Goal: Task Accomplishment & Management: Complete application form

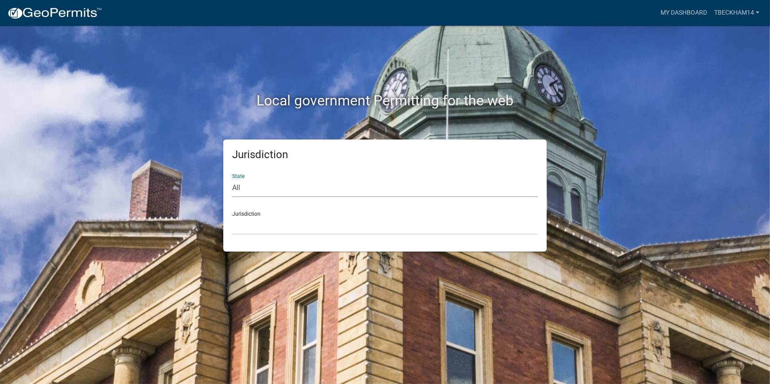
click at [258, 184] on select "All [US_STATE] [US_STATE] [US_STATE] [US_STATE] [US_STATE] [US_STATE] [US_STATE…" at bounding box center [385, 188] width 306 height 18
select select "[US_STATE]"
click at [232, 179] on select "All [US_STATE] [US_STATE] [US_STATE] [US_STATE] [US_STATE] [US_STATE] [US_STATE…" at bounding box center [385, 188] width 306 height 18
click at [253, 230] on select "[GEOGRAPHIC_DATA], [US_STATE] [GEOGRAPHIC_DATA], [US_STATE]" at bounding box center [385, 226] width 306 height 18
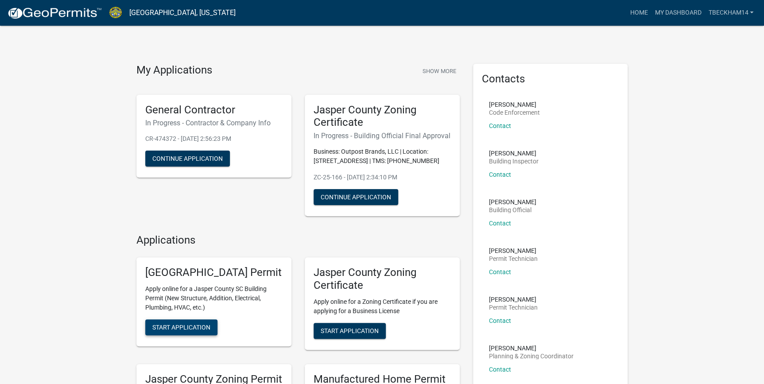
click at [199, 331] on span "Start Application" at bounding box center [181, 326] width 58 height 7
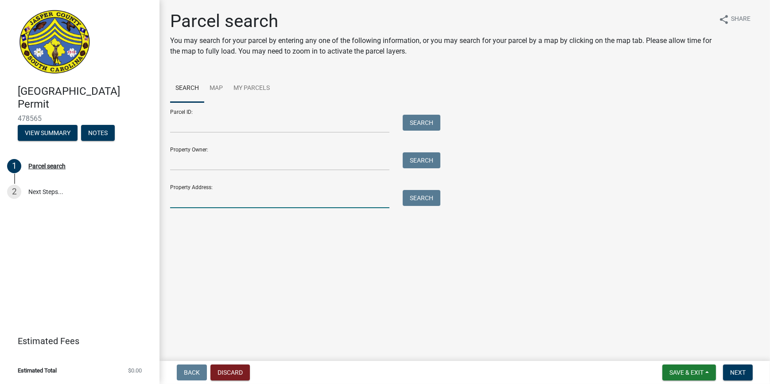
click at [224, 195] on input "Property Address:" at bounding box center [279, 199] width 219 height 18
type input "4427 Grays"
click at [416, 195] on button "Search" at bounding box center [422, 198] width 38 height 16
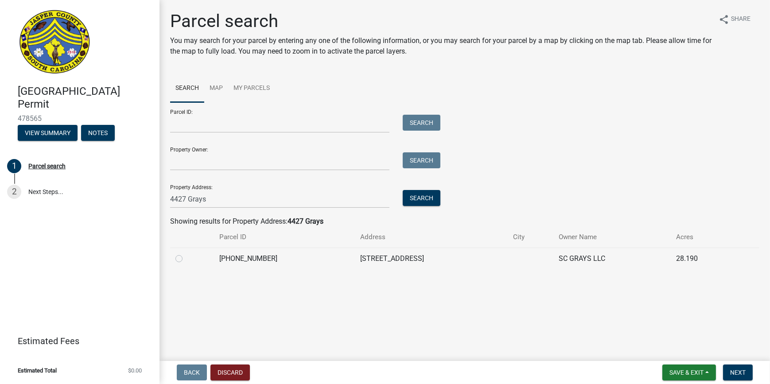
click at [186, 253] on label at bounding box center [186, 253] width 0 height 0
click at [186, 259] on input "radio" at bounding box center [189, 256] width 6 height 6
radio input "true"
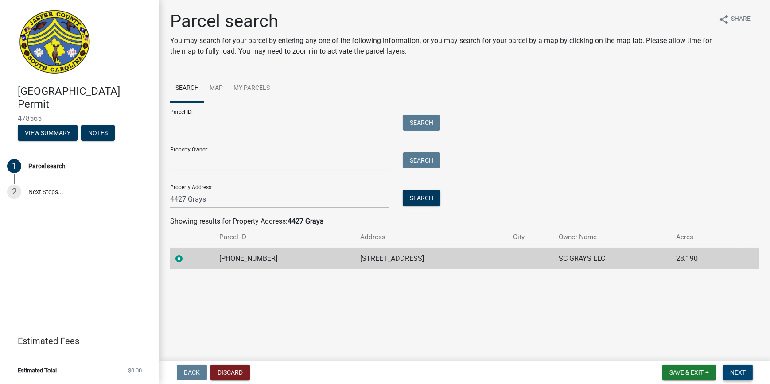
click at [744, 372] on span "Next" at bounding box center [738, 372] width 16 height 7
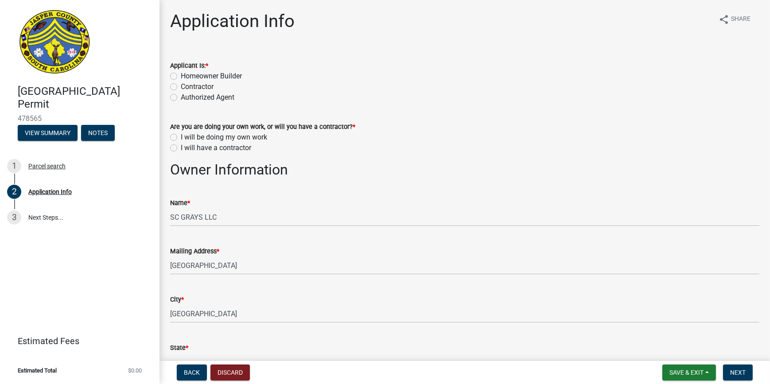
click at [181, 99] on label "Authorized Agent" at bounding box center [208, 97] width 54 height 11
click at [181, 98] on input "Authorized Agent" at bounding box center [184, 95] width 6 height 6
radio input "true"
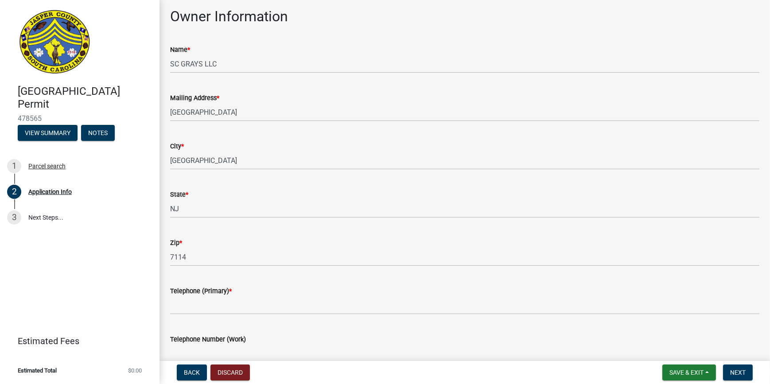
scroll to position [80, 0]
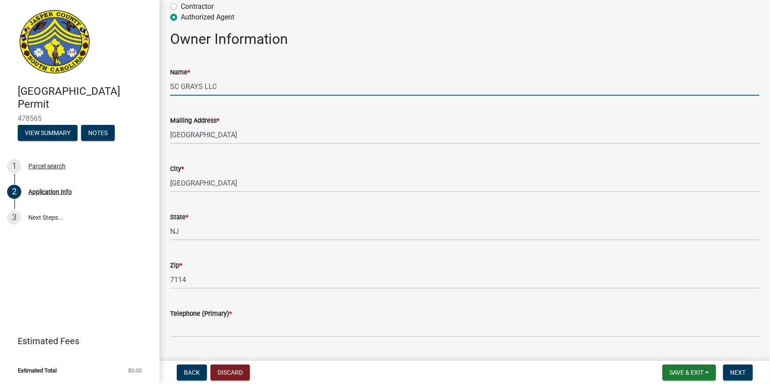
drag, startPoint x: 226, startPoint y: 85, endPoint x: 131, endPoint y: 97, distance: 95.6
click at [131, 97] on div "[GEOGRAPHIC_DATA] Permit 478565 View Summary Notes 1 Parcel search 2 Applicatio…" at bounding box center [385, 192] width 770 height 384
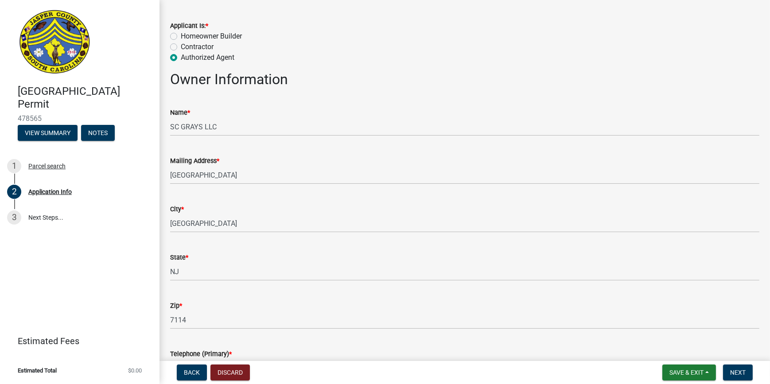
click at [309, 97] on div "Name * SC GRAYS LLC" at bounding box center [464, 115] width 589 height 41
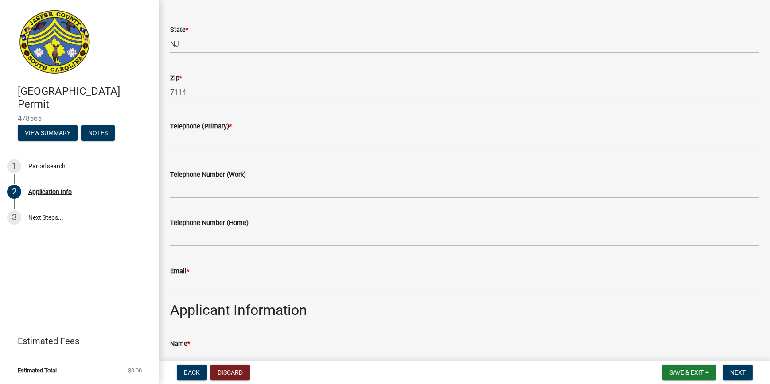
scroll to position [282, 0]
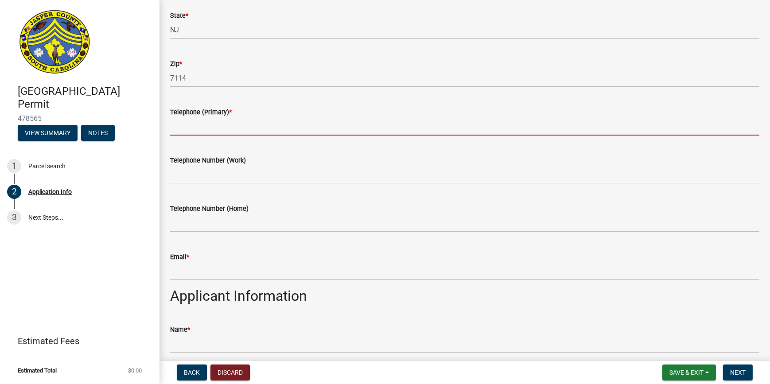
click at [221, 132] on input "Telephone (Primary) *" at bounding box center [464, 126] width 589 height 18
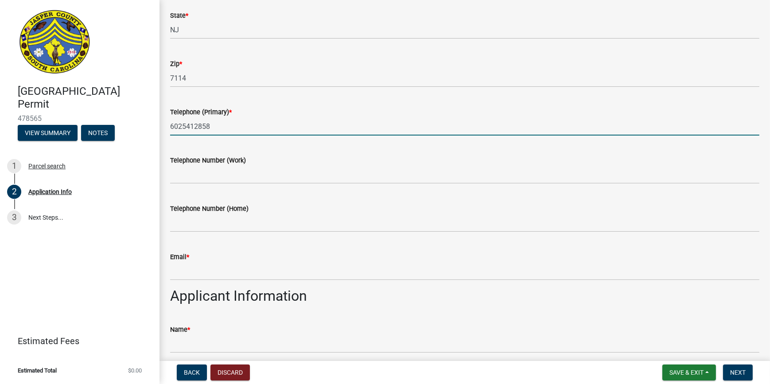
type input "6025412858"
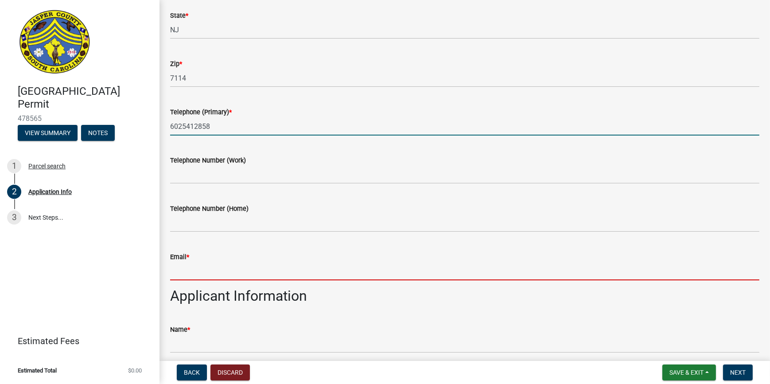
click at [190, 278] on input "Email *" at bounding box center [464, 271] width 589 height 18
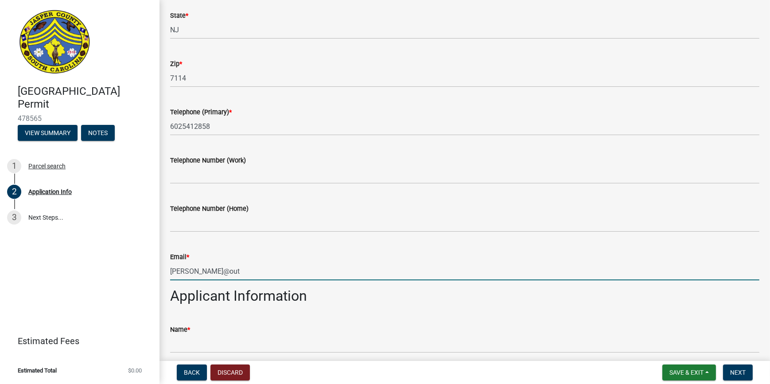
type input "[PERSON_NAME][EMAIL_ADDRESS][DOMAIN_NAME]"
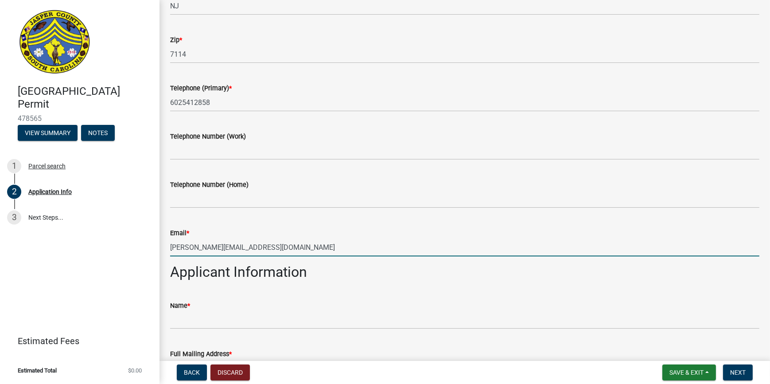
scroll to position [362, 0]
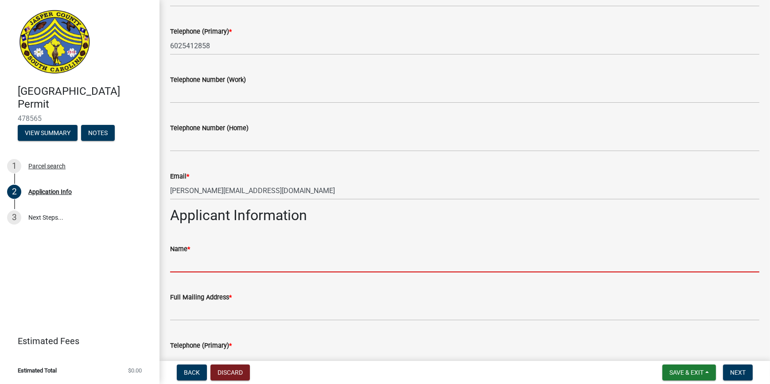
click at [232, 254] on input "Name *" at bounding box center [464, 263] width 589 height 18
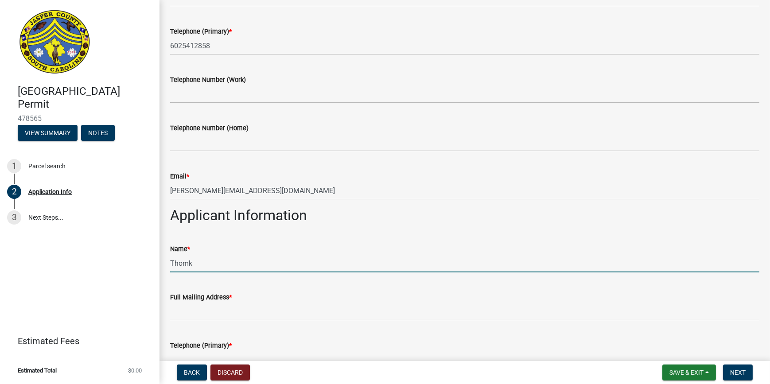
type input "[PERSON_NAME]"
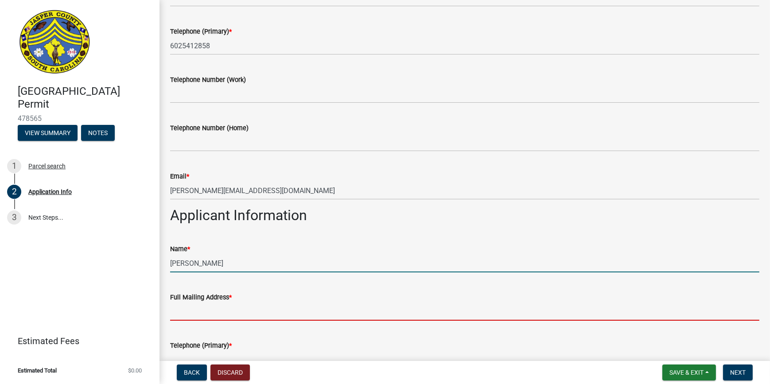
type input "[STREET_ADDRESS]"
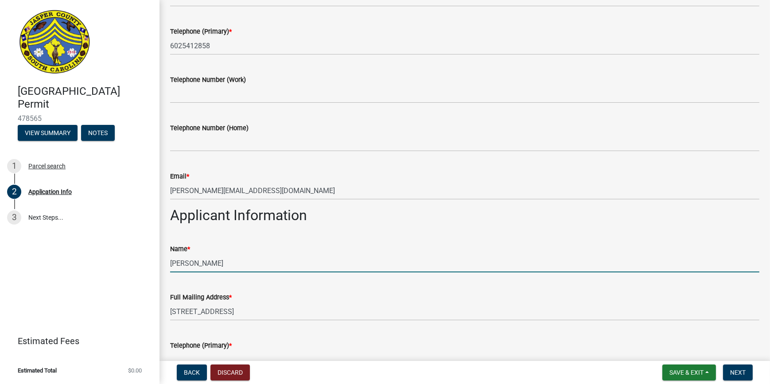
type input "6025412858"
type input "[PERSON_NAME][EMAIL_ADDRESS][DOMAIN_NAME]"
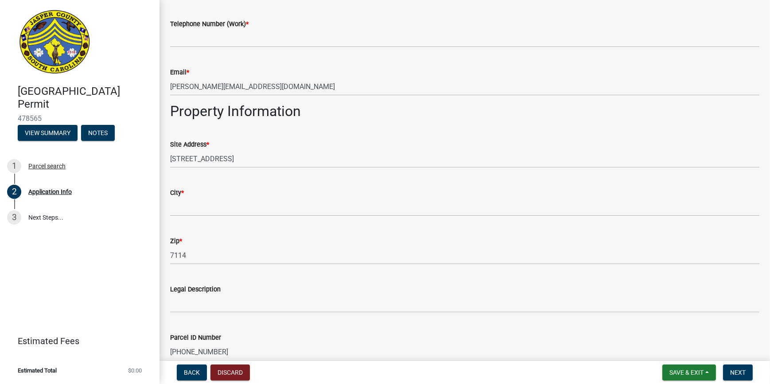
scroll to position [685, 0]
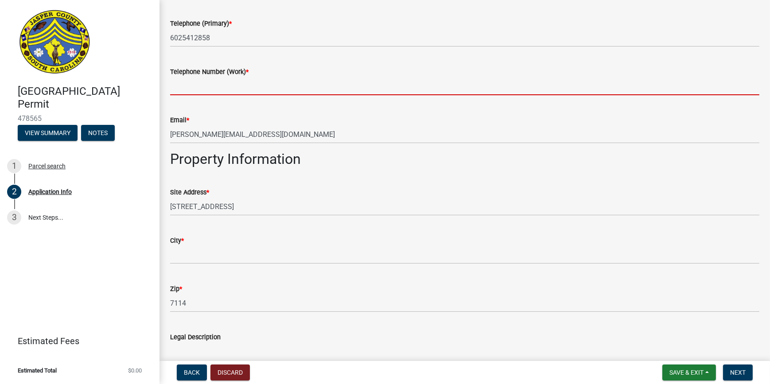
click at [214, 84] on input "Telephone Number (Work) *" at bounding box center [464, 86] width 589 height 18
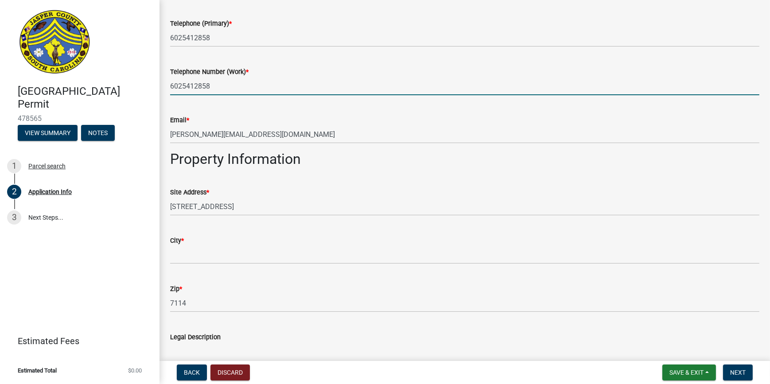
type input "6025412858"
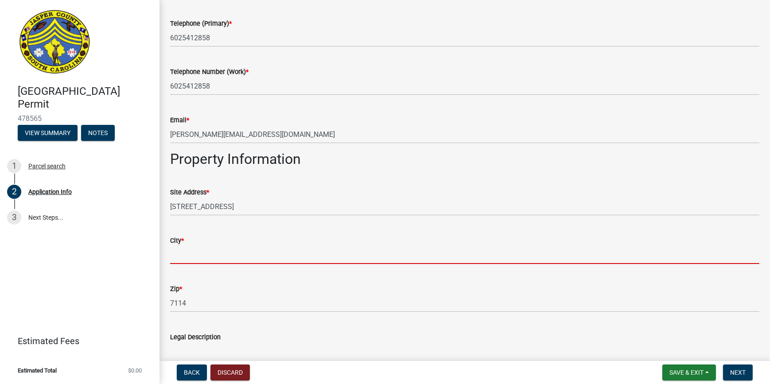
click at [211, 253] on input "City *" at bounding box center [464, 255] width 589 height 18
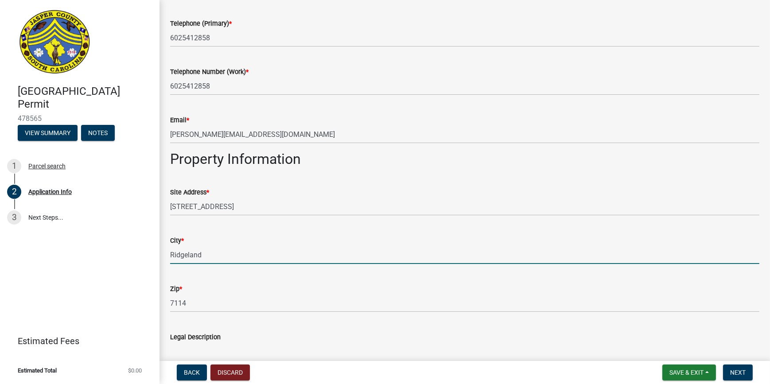
type input "Ridgeland"
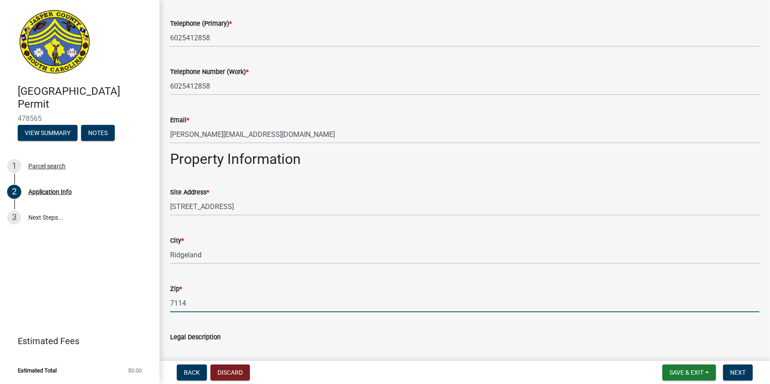
click at [415, 310] on input "7114" at bounding box center [464, 303] width 589 height 18
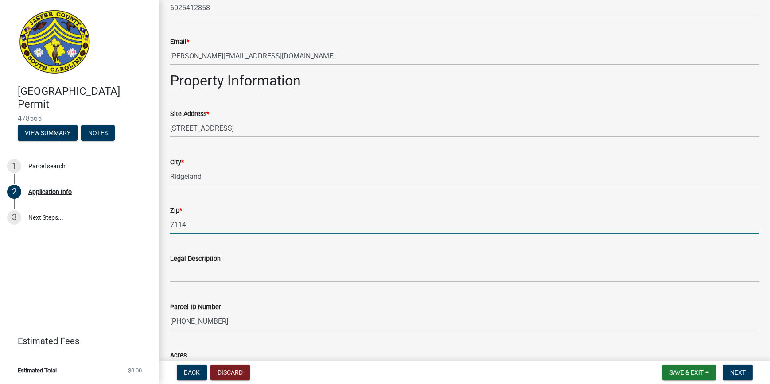
scroll to position [765, 0]
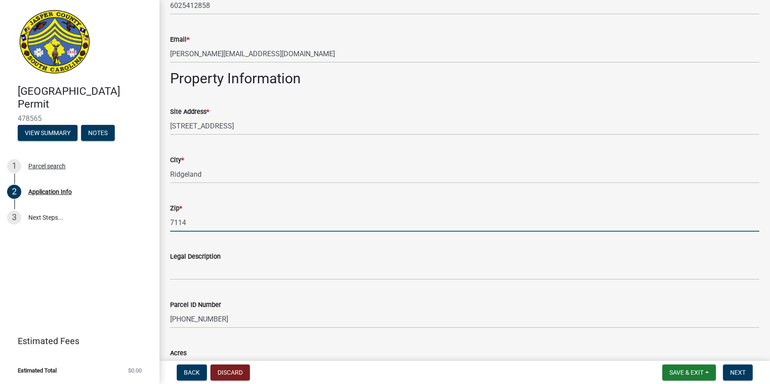
drag, startPoint x: 227, startPoint y: 227, endPoint x: 166, endPoint y: 240, distance: 62.5
click at [170, 240] on wm-data-entity-input-list "Applicant Is: * Homeowner Builder Contractor Authorized Agent Are you are doing…" at bounding box center [464, 248] width 589 height 1928
type input "29936"
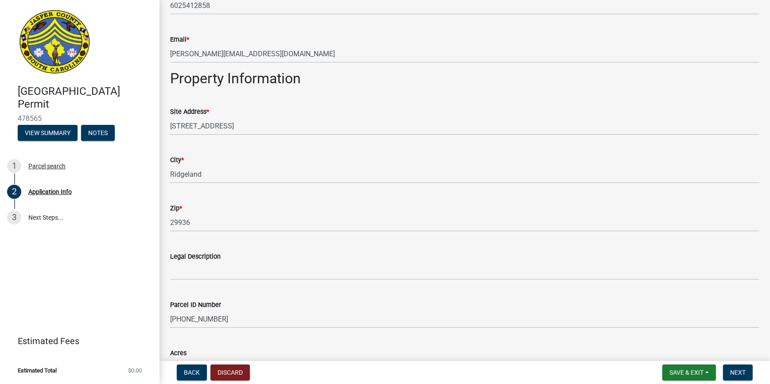
click at [235, 191] on div "Zip * 29936" at bounding box center [464, 211] width 589 height 41
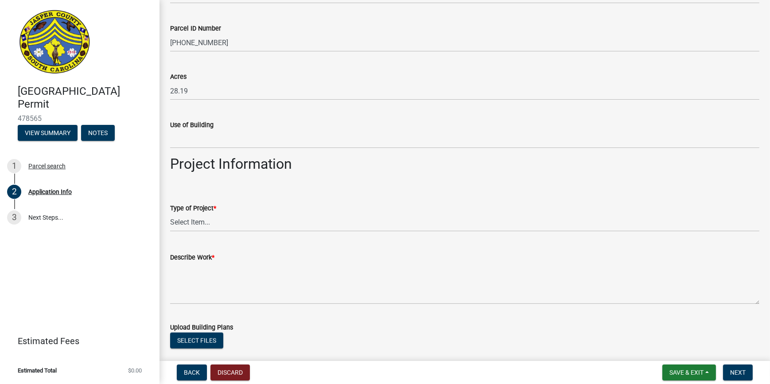
scroll to position [1047, 0]
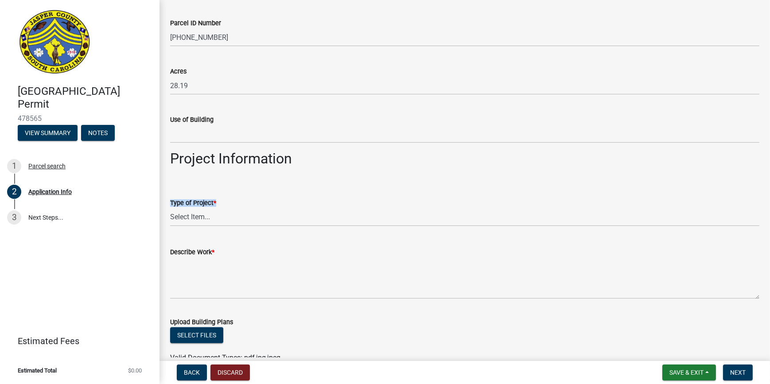
click at [224, 209] on div "Type of Project * Select Item... Construction Trailer/Shipping Container Reside…" at bounding box center [464, 212] width 589 height 29
click at [224, 212] on select "Select Item... Construction Trailer/Shipping Container Residential Demolition C…" at bounding box center [464, 217] width 589 height 18
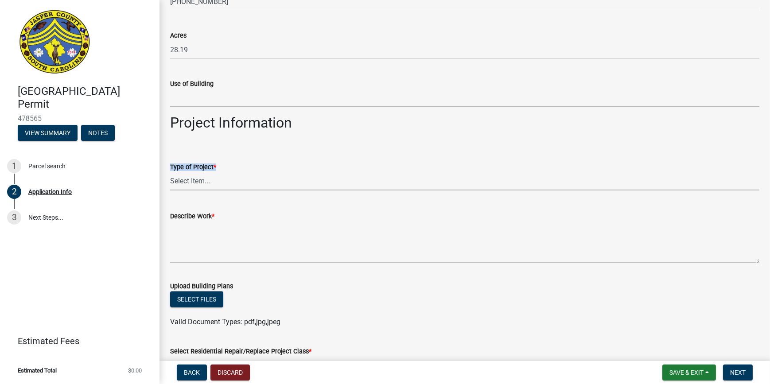
scroll to position [1128, 0]
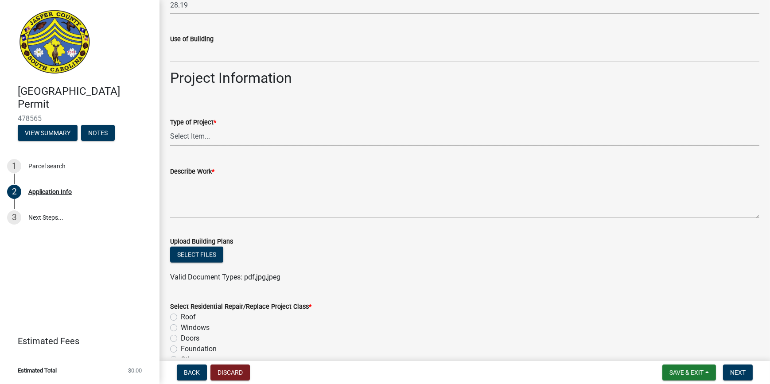
click at [205, 146] on wm-data-entity-input "Type of Project * Select Item... Construction Trailer/Shipping Container Reside…" at bounding box center [464, 124] width 589 height 60
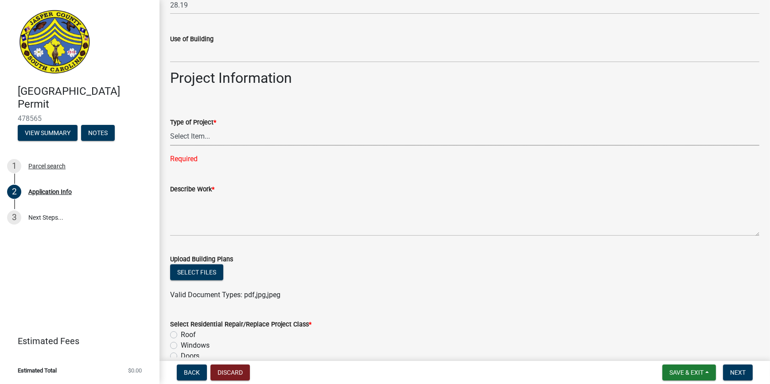
click at [201, 141] on select "Select Item... Construction Trailer/Shipping Container Residential Demolition C…" at bounding box center [464, 137] width 589 height 18
click at [170, 128] on select "Select Item... Construction Trailer/Shipping Container Residential Demolition C…" at bounding box center [464, 137] width 589 height 18
select select "9ee69ee8-4d28-486b-bc7b-e904e70aa828"
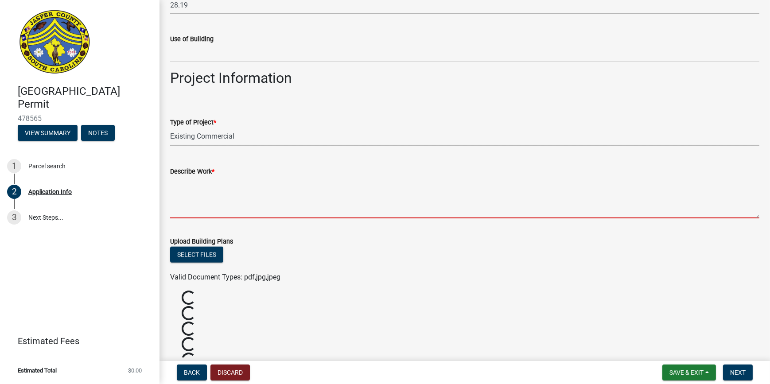
click at [217, 197] on textarea "Describe Work *" at bounding box center [464, 198] width 589 height 42
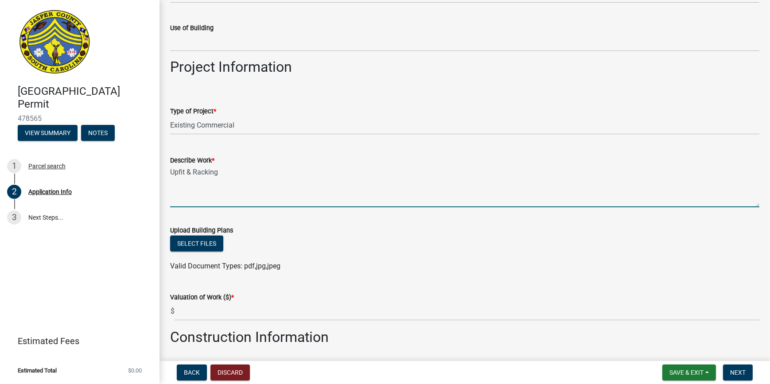
scroll to position [1208, 0]
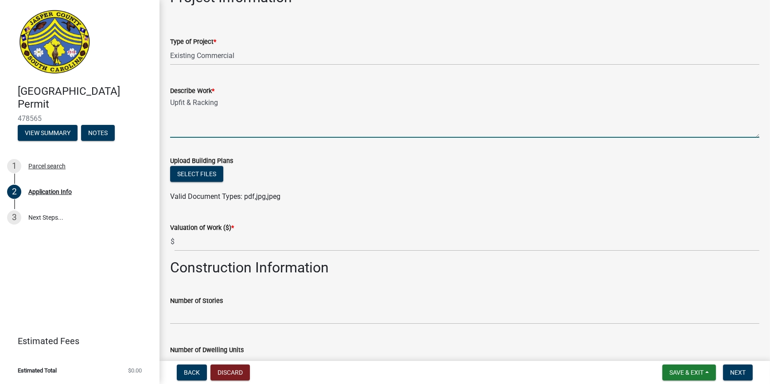
click at [317, 208] on wm-data-entity-input "Upload Building Plans Select files Valid Document Types: pdf,jpg,jpeg" at bounding box center [464, 177] width 589 height 65
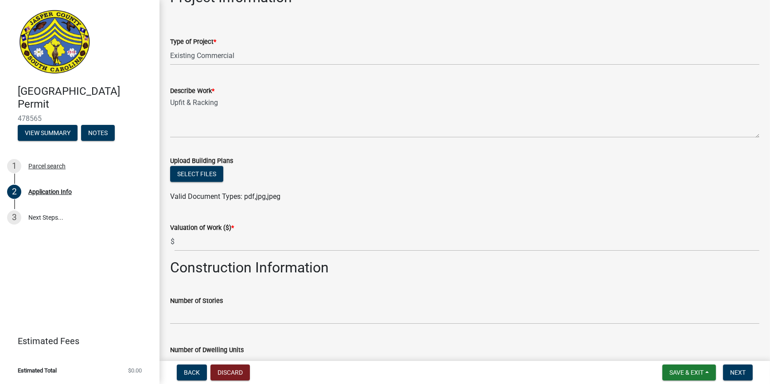
click at [307, 229] on div "Valuation of Work ($) *" at bounding box center [464, 227] width 589 height 11
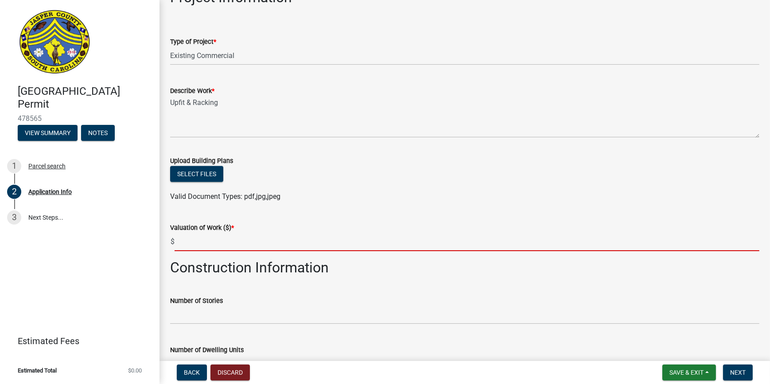
click at [302, 240] on input "text" at bounding box center [467, 242] width 585 height 18
click at [334, 207] on wm-data-entity-input "Upload Building Plans Select files Valid Document Types: pdf,jpg,jpeg" at bounding box center [464, 177] width 589 height 65
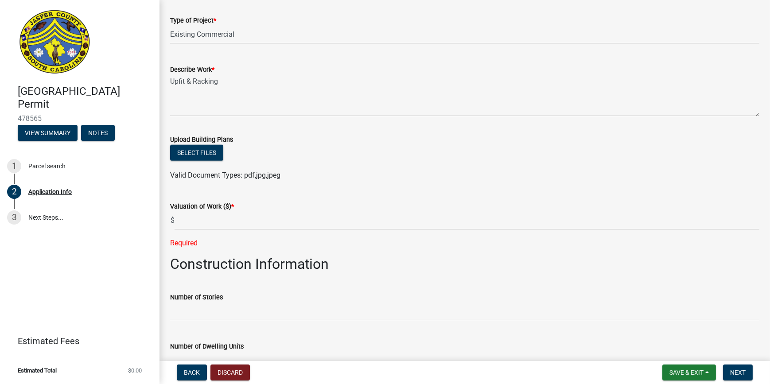
scroll to position [1249, 0]
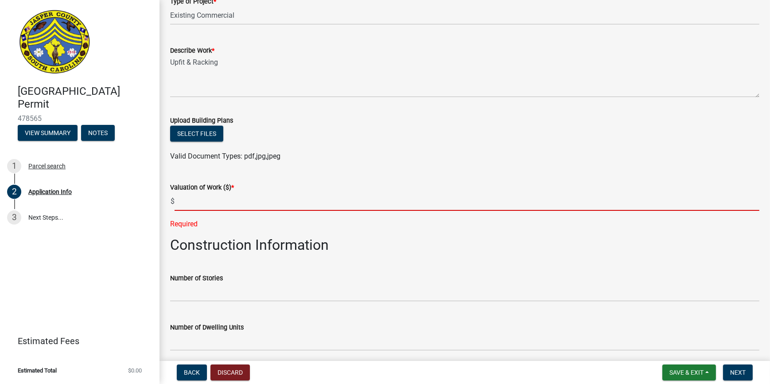
click at [308, 201] on input "text" at bounding box center [467, 202] width 585 height 18
click at [323, 156] on div "Valid Document Types: pdf,jpg,jpeg" at bounding box center [465, 156] width 603 height 11
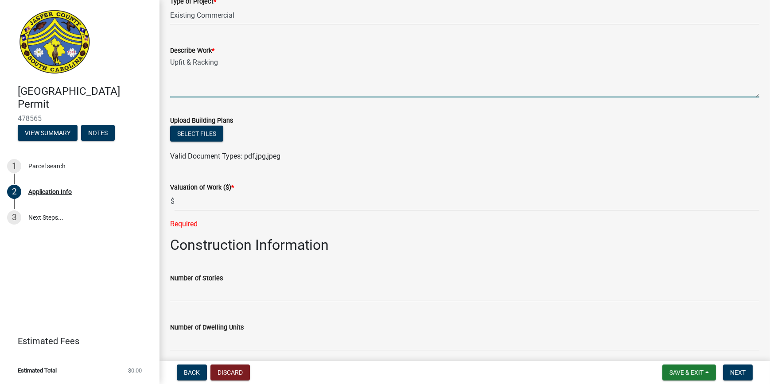
click at [184, 61] on textarea "Upfit & Racking" at bounding box center [464, 77] width 589 height 42
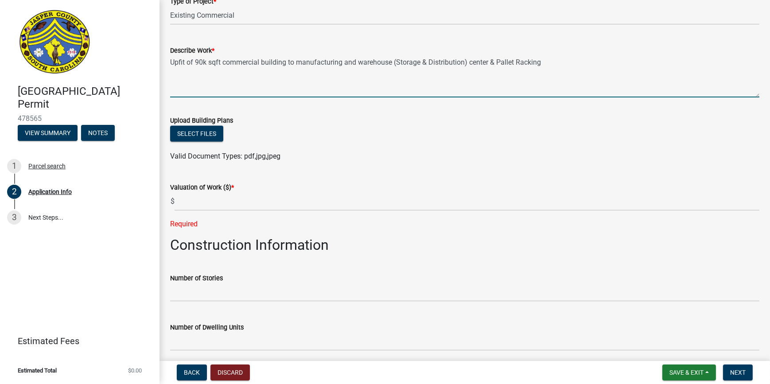
type textarea "Upfit of 90k sqft commercial building to manufacturing and warehouse (Storage &…"
click at [417, 144] on ul at bounding box center [464, 147] width 589 height 7
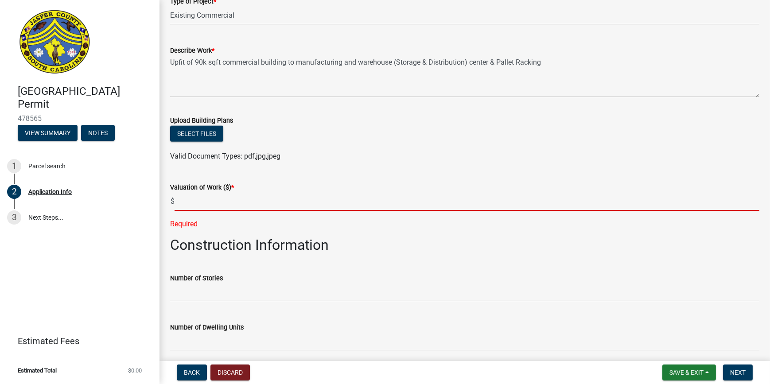
click at [299, 197] on input "text" at bounding box center [467, 202] width 585 height 18
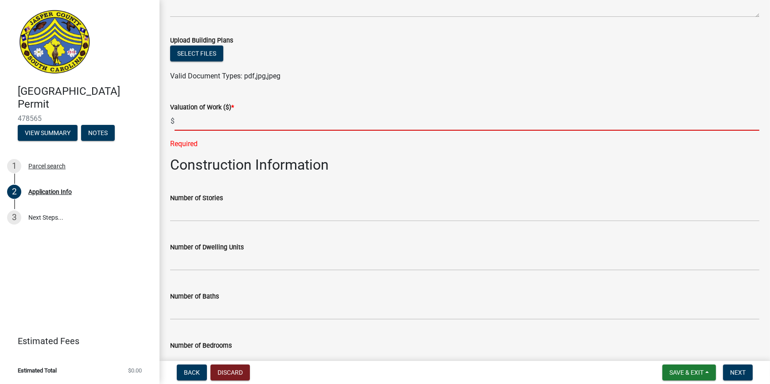
scroll to position [1329, 0]
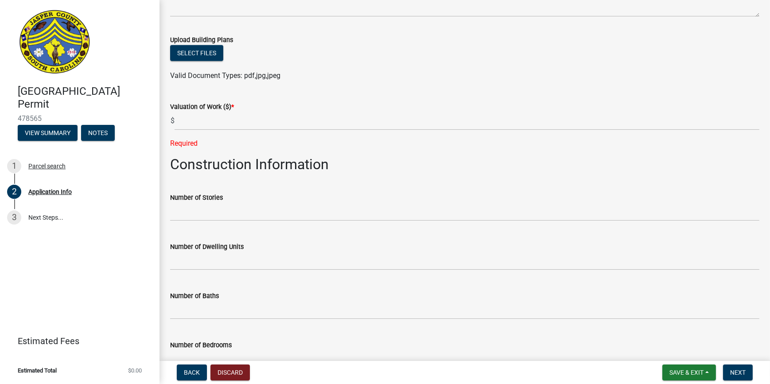
click at [298, 148] on div "Required" at bounding box center [464, 143] width 589 height 11
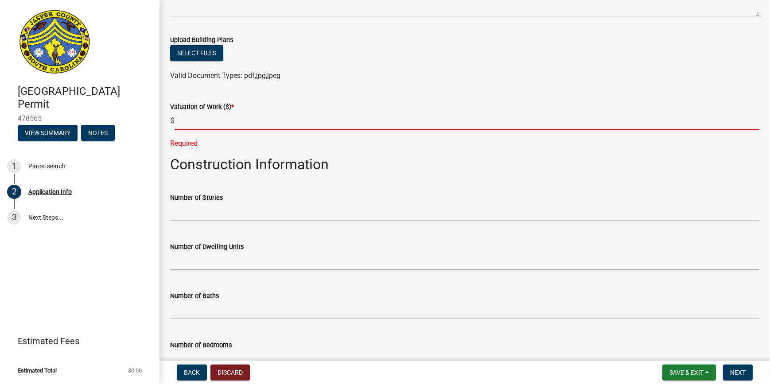
click at [278, 124] on input "text" at bounding box center [467, 121] width 585 height 18
click at [307, 84] on wm-data-entity-input "Upload Building Plans Select files Valid Document Types: pdf,jpg,jpeg" at bounding box center [464, 56] width 589 height 65
click at [273, 127] on input "text" at bounding box center [467, 121] width 585 height 18
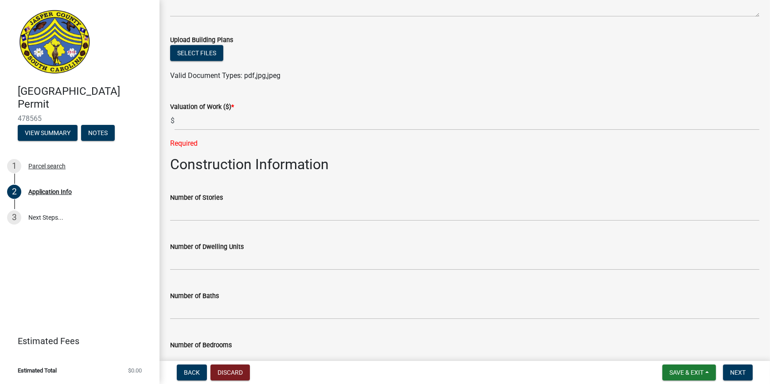
click at [395, 149] on wm-data-entity-input "Valuation of Work ($) * $ Required" at bounding box center [464, 122] width 589 height 67
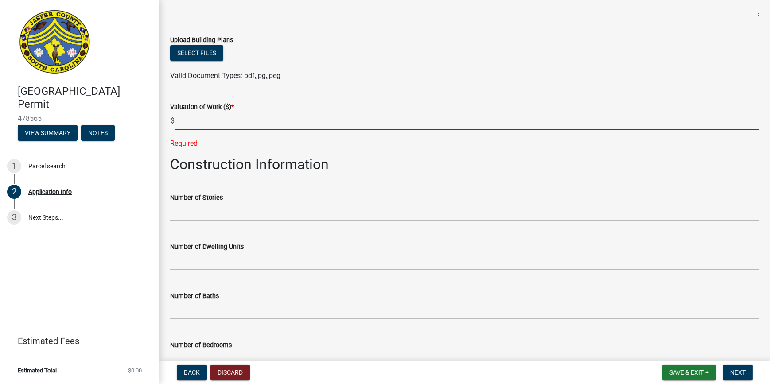
click at [366, 126] on input "text" at bounding box center [467, 121] width 585 height 18
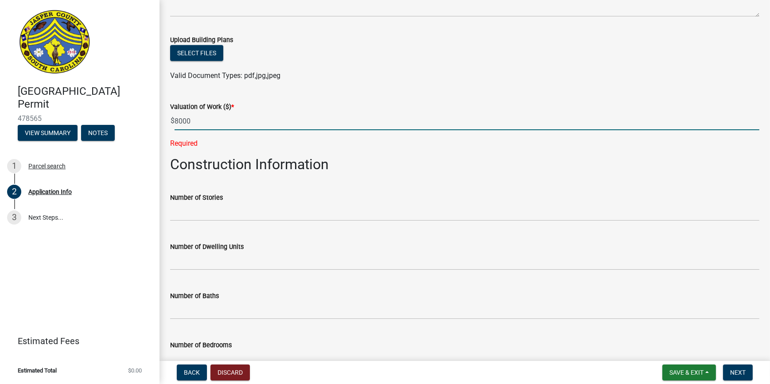
type input "8000"
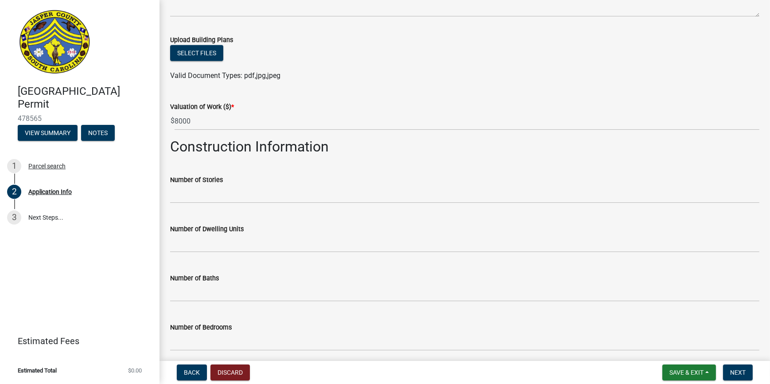
click at [366, 180] on div "Number of Stories" at bounding box center [464, 182] width 589 height 41
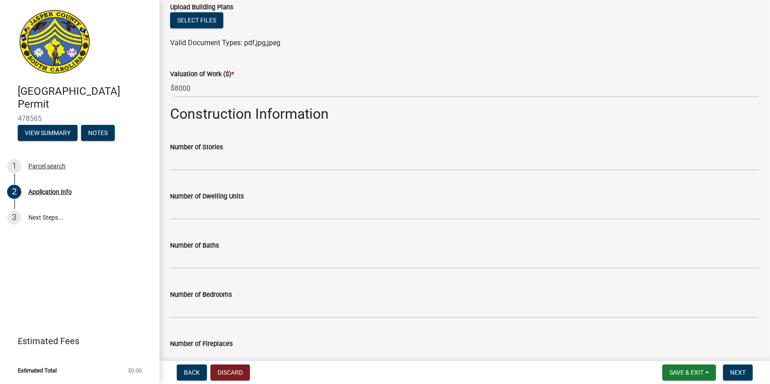
scroll to position [1369, 0]
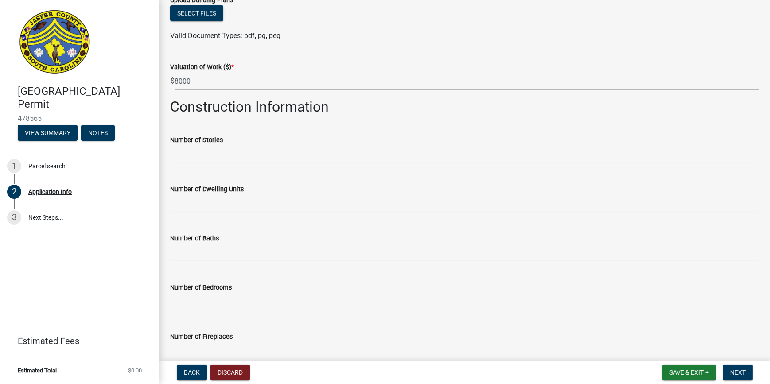
click at [324, 155] on input "text" at bounding box center [464, 154] width 589 height 18
type input "1"
click at [256, 125] on div "Number of Stories 1" at bounding box center [464, 142] width 589 height 41
click at [239, 147] on input "1" at bounding box center [464, 154] width 589 height 18
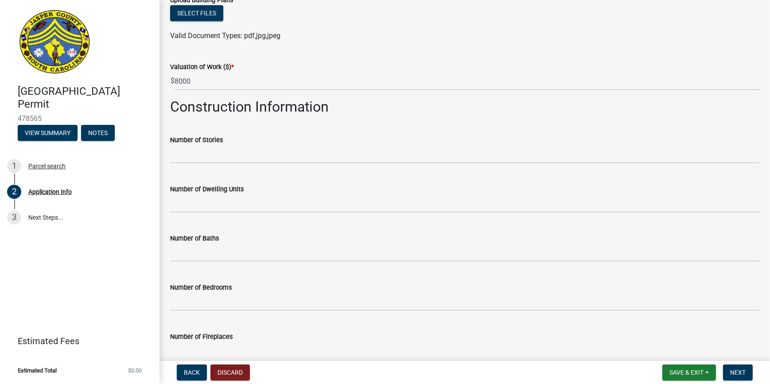
click at [252, 126] on div "Number of Stories" at bounding box center [464, 142] width 589 height 41
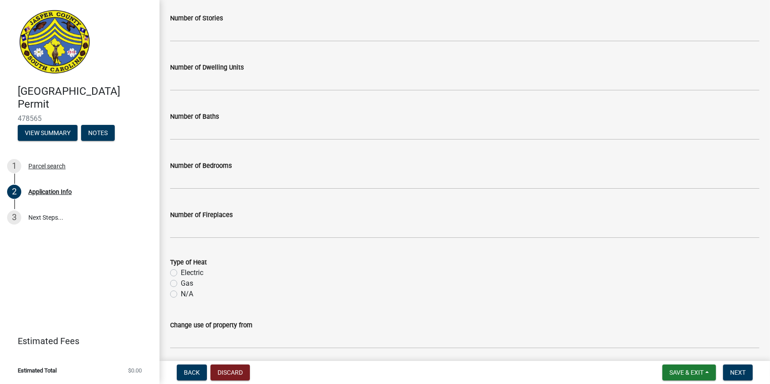
scroll to position [1530, 0]
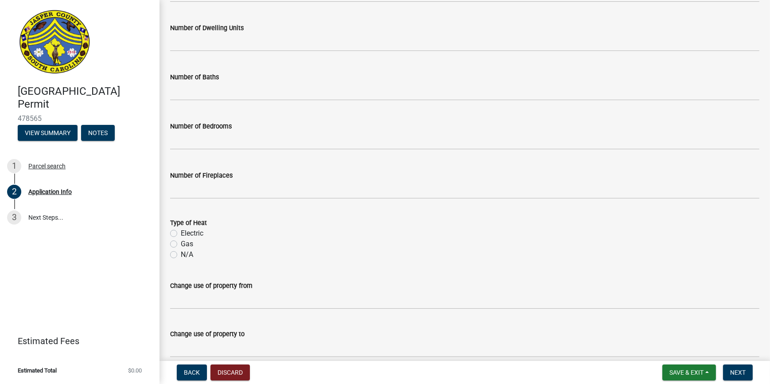
click at [181, 254] on label "N/A" at bounding box center [187, 254] width 12 height 11
click at [181, 254] on input "N/A" at bounding box center [184, 252] width 6 height 6
radio input "true"
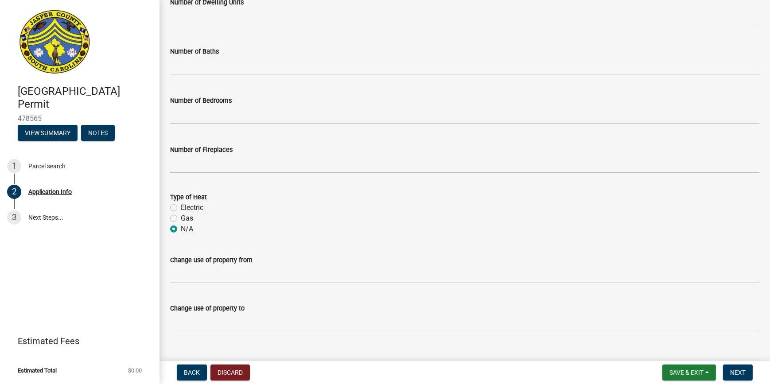
scroll to position [1571, 0]
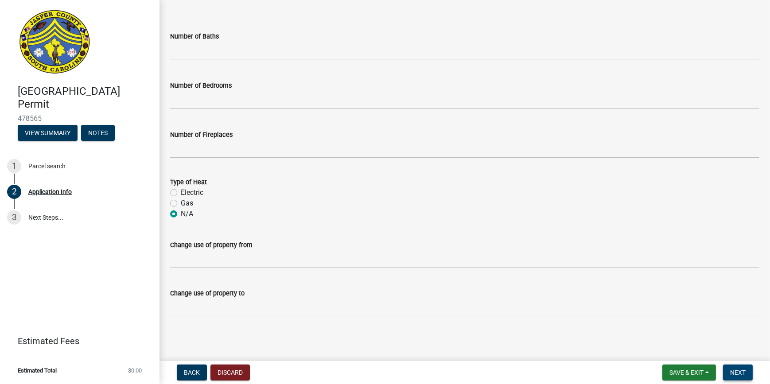
click at [737, 373] on span "Next" at bounding box center [738, 372] width 16 height 7
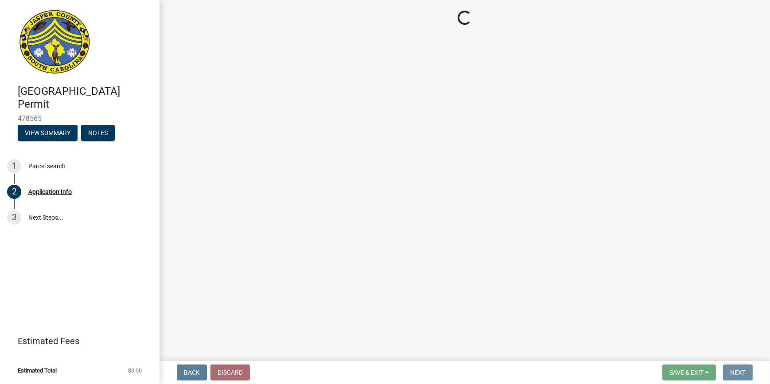
scroll to position [0, 0]
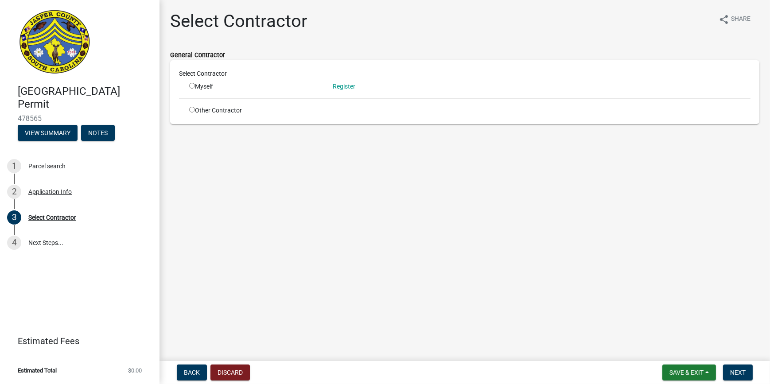
click at [192, 87] on input "radio" at bounding box center [192, 86] width 6 height 6
radio input "true"
click at [732, 369] on span "Next" at bounding box center [738, 372] width 16 height 7
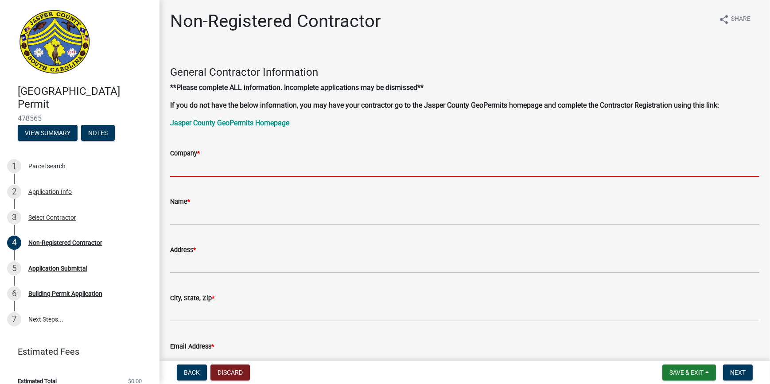
click at [319, 171] on input "Company *" at bounding box center [464, 168] width 589 height 18
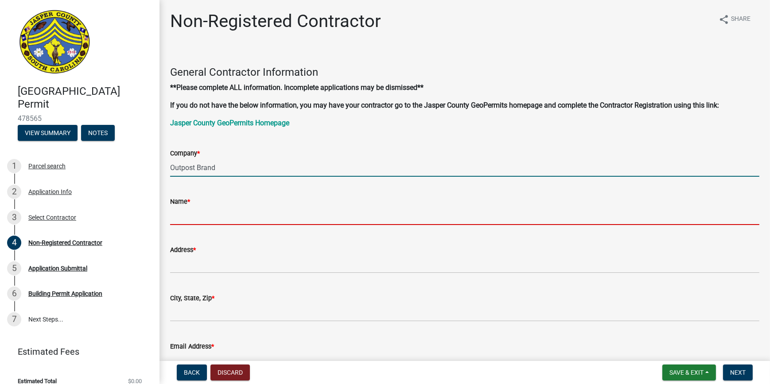
click at [227, 172] on input "Outpost Brand" at bounding box center [464, 168] width 589 height 18
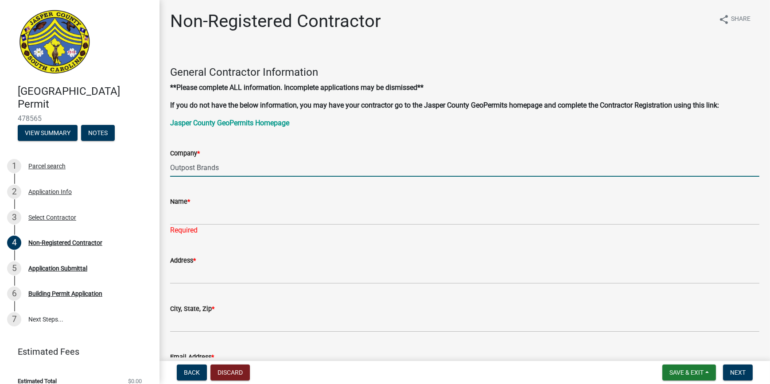
type input "Outpost Brands"
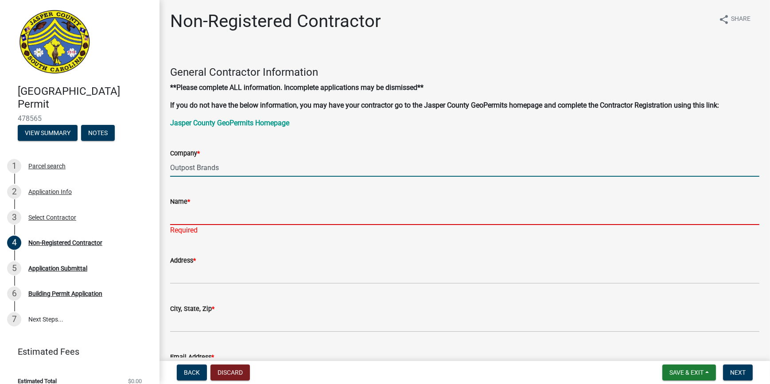
click at [209, 209] on input "Name *" at bounding box center [464, 216] width 589 height 18
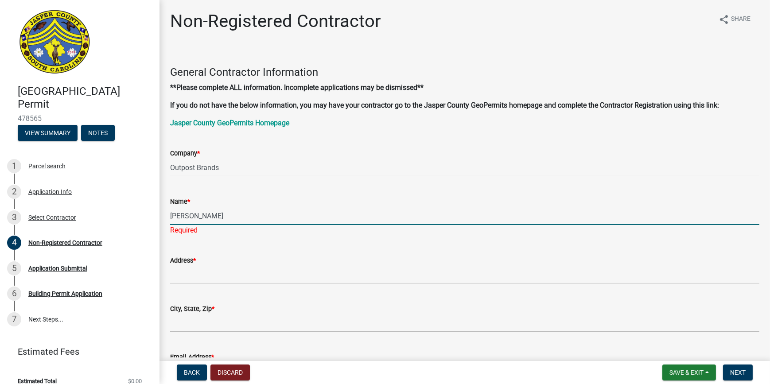
type input "[PERSON_NAME]"
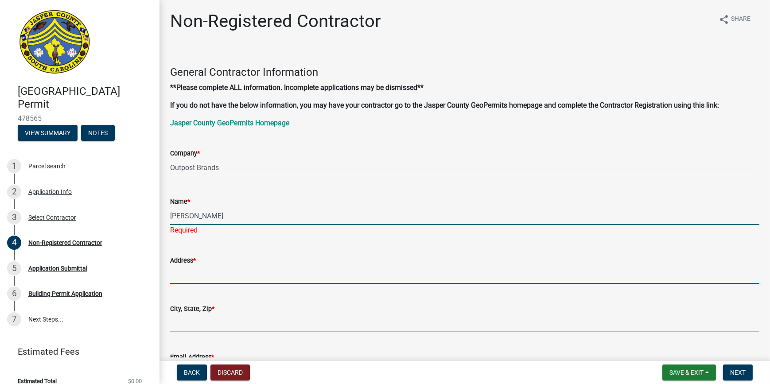
click at [345, 275] on wm-data-entity-input "Address *" at bounding box center [464, 267] width 589 height 48
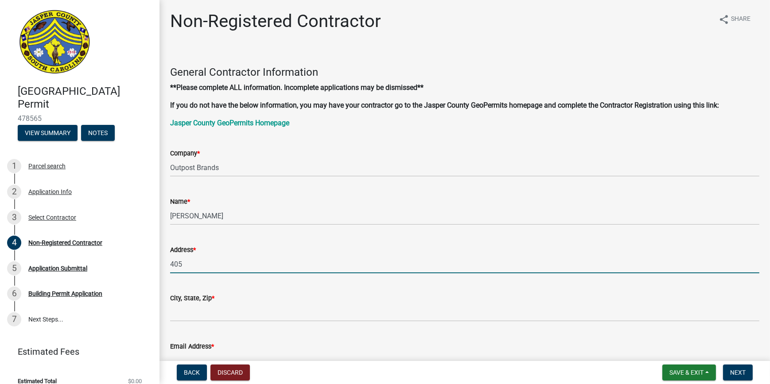
type input "[STREET_ADDRESS]"
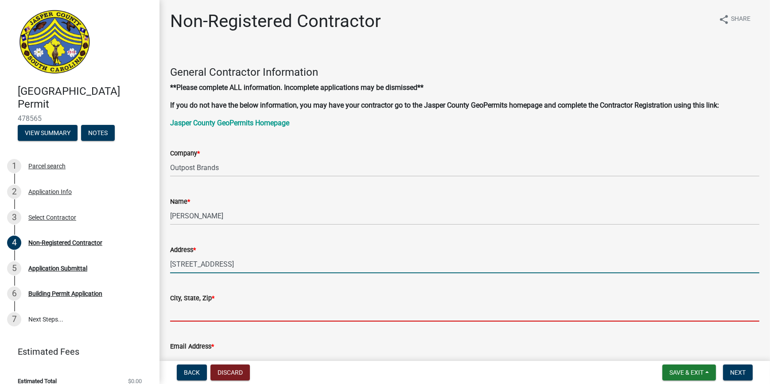
type input "[PERSON_NAME] [PERSON_NAME]"
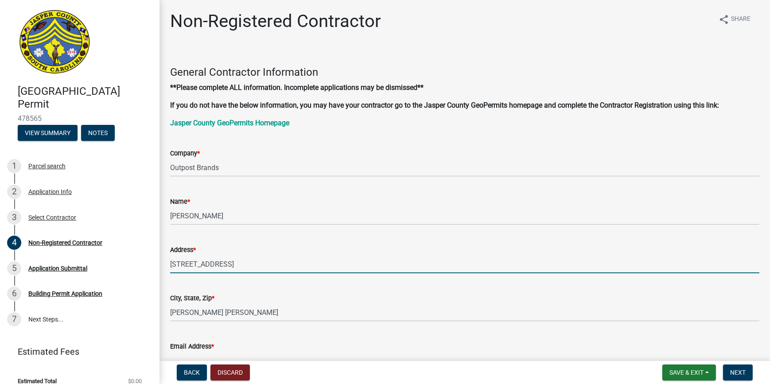
type input "[PERSON_NAME][EMAIL_ADDRESS][DOMAIN_NAME]"
type input "6025412858"
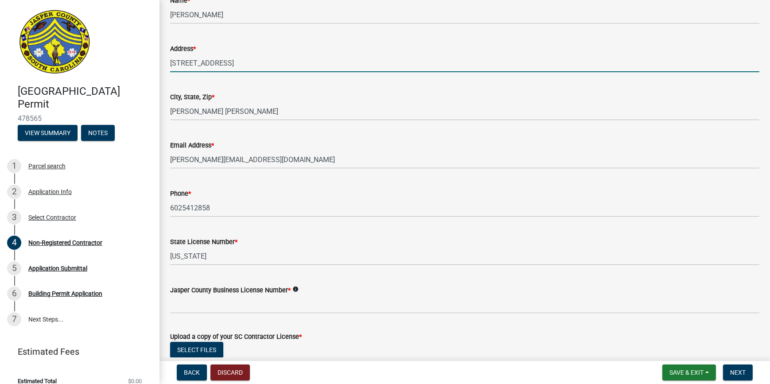
scroll to position [241, 0]
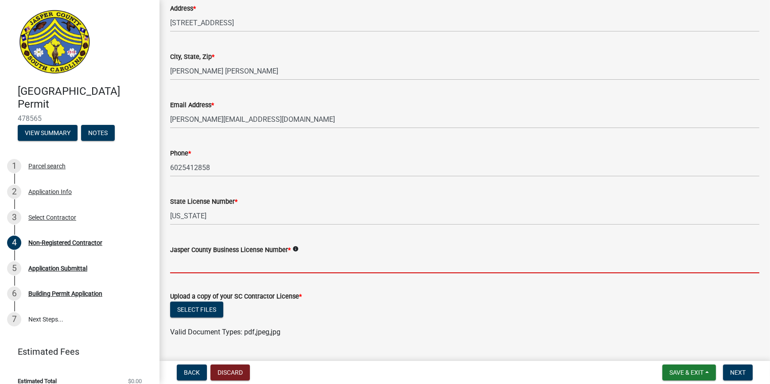
click at [261, 267] on input "Jasper County Business License Number *" at bounding box center [464, 264] width 589 height 18
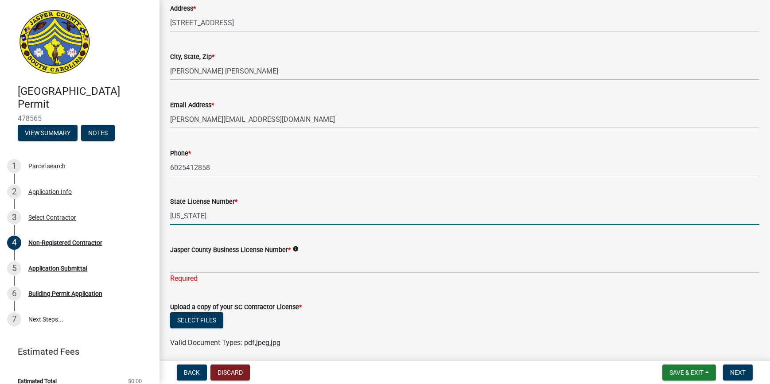
drag, startPoint x: 214, startPoint y: 213, endPoint x: 203, endPoint y: 217, distance: 11.8
click at [203, 217] on input "[US_STATE]" at bounding box center [464, 216] width 589 height 18
drag, startPoint x: 204, startPoint y: 214, endPoint x: 164, endPoint y: 222, distance: 40.7
click at [164, 222] on div "State License Number * [US_STATE]" at bounding box center [465, 204] width 603 height 41
type input "N/A"
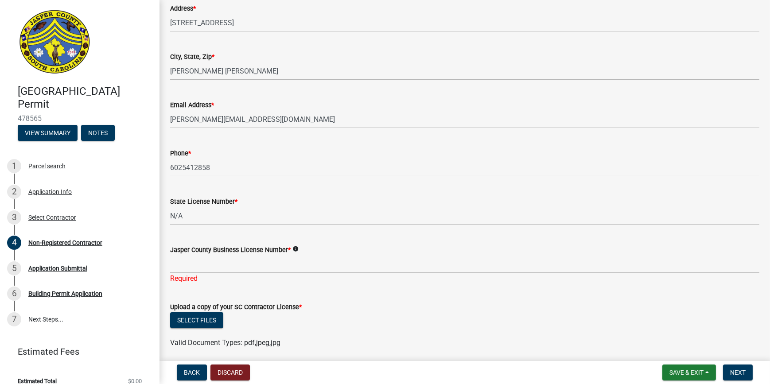
click at [343, 240] on div "Jasper County Business License Number * info Required" at bounding box center [464, 258] width 589 height 52
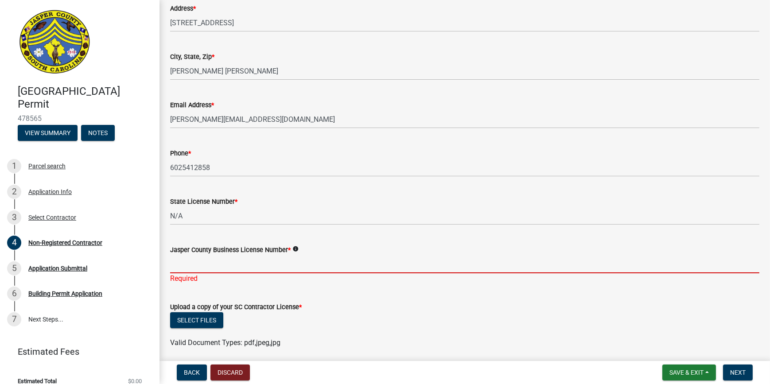
click at [314, 262] on input "Jasper County Business License Number *" at bounding box center [464, 264] width 589 height 18
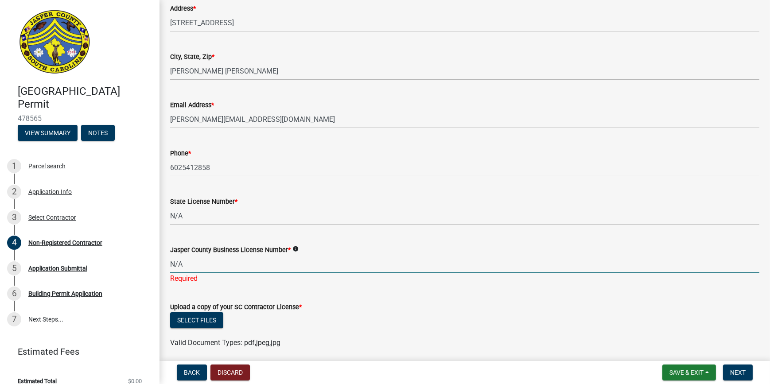
click at [426, 291] on form "Upload a copy of your SC Contractor License * Select files Valid Document Types…" at bounding box center [464, 319] width 589 height 57
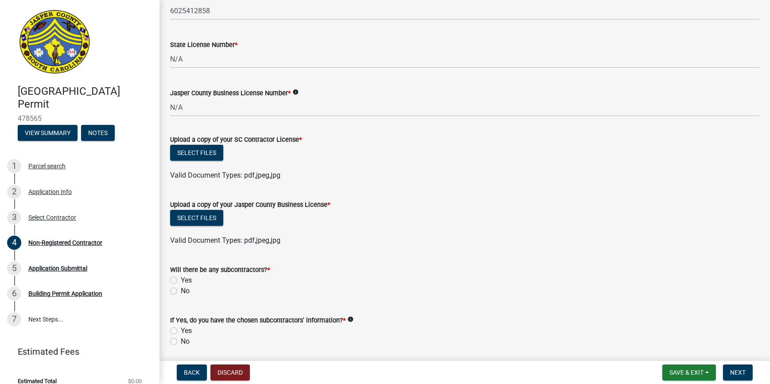
scroll to position [403, 0]
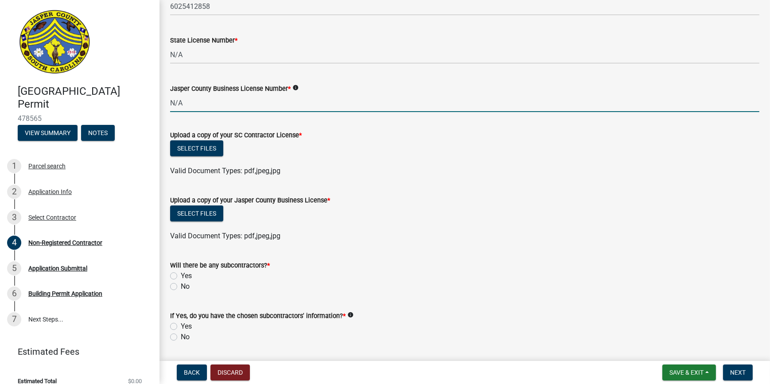
drag, startPoint x: 200, startPoint y: 106, endPoint x: 153, endPoint y: 104, distance: 47.0
click at [153, 104] on div "[GEOGRAPHIC_DATA] Permit 478565 View Summary Notes 1 Parcel search 2 Applicatio…" at bounding box center [385, 192] width 770 height 384
type input "Will be issued upon completion of inspections"
click at [201, 148] on button "Select files" at bounding box center [196, 148] width 53 height 16
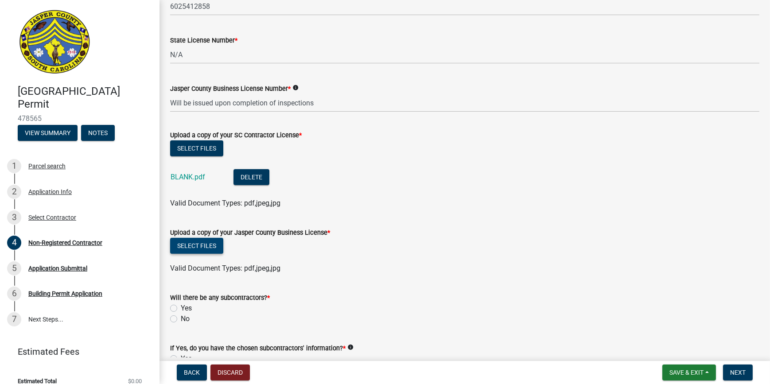
click at [186, 245] on button "Select files" at bounding box center [196, 246] width 53 height 16
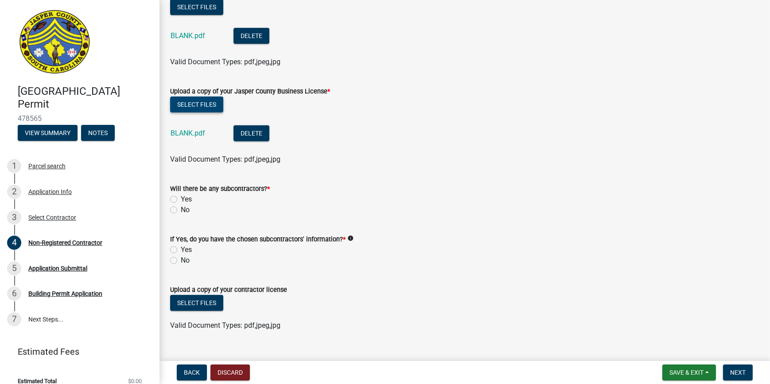
scroll to position [559, 0]
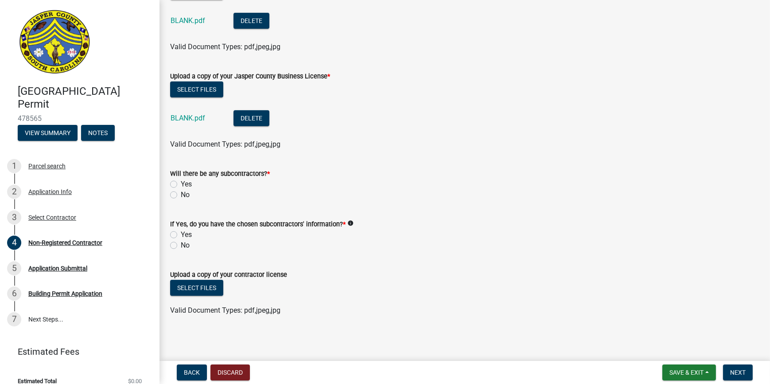
click at [181, 193] on label "No" at bounding box center [185, 195] width 9 height 11
click at [181, 193] on input "No" at bounding box center [184, 193] width 6 height 6
radio input "true"
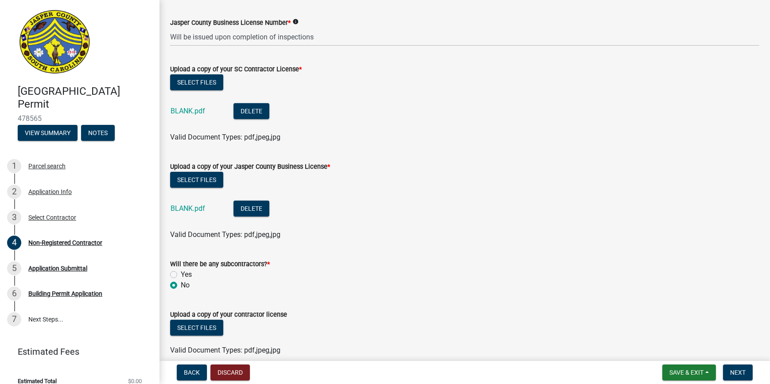
scroll to position [509, 0]
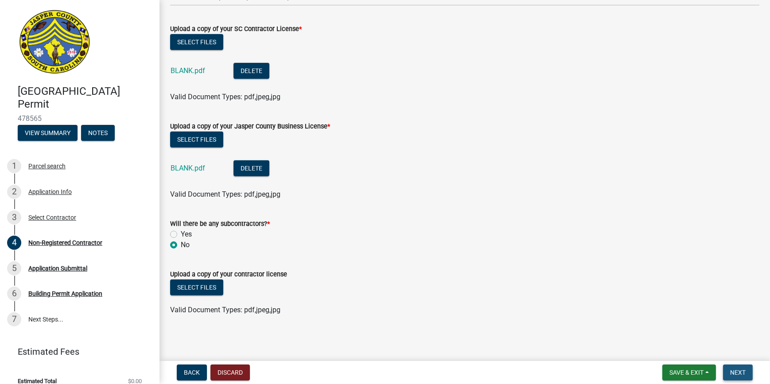
click at [749, 372] on button "Next" at bounding box center [738, 373] width 30 height 16
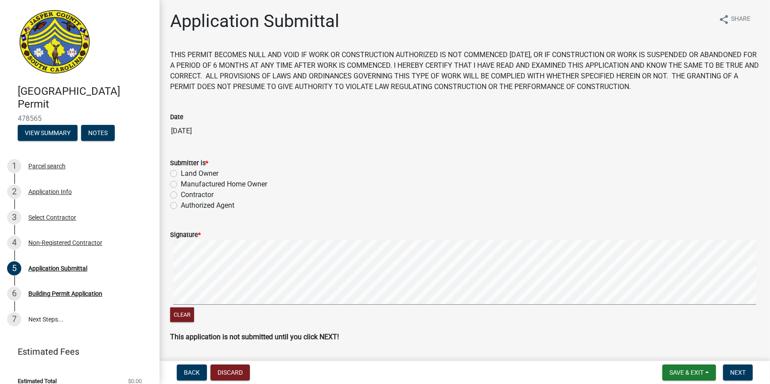
click at [181, 205] on label "Authorized Agent" at bounding box center [208, 205] width 54 height 11
click at [181, 205] on input "Authorized Agent" at bounding box center [184, 203] width 6 height 6
radio input "true"
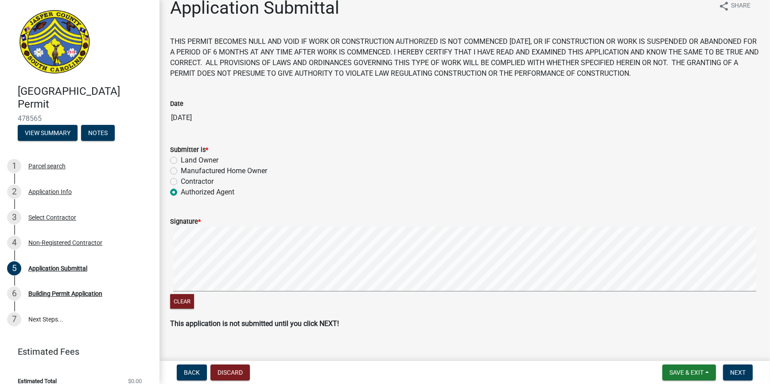
scroll to position [27, 0]
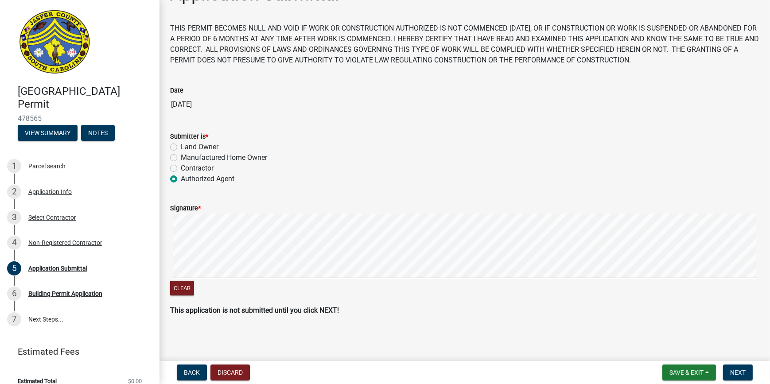
click at [212, 208] on div "Signature *" at bounding box center [464, 208] width 589 height 11
click at [726, 367] on button "Next" at bounding box center [738, 373] width 30 height 16
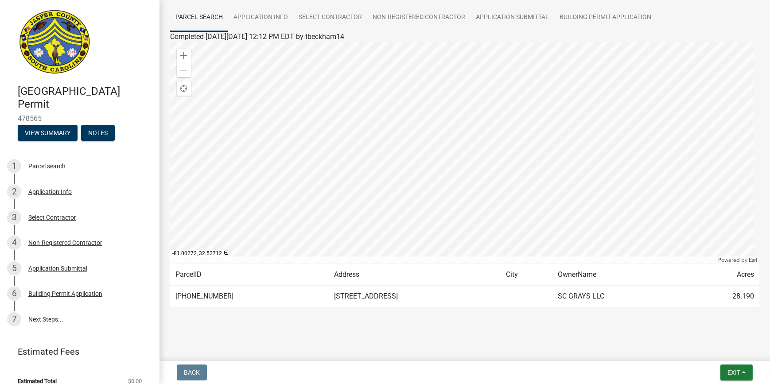
scroll to position [65, 0]
click at [739, 370] on span "Exit" at bounding box center [734, 372] width 13 height 7
click at [714, 349] on button "Save & Exit" at bounding box center [717, 349] width 71 height 21
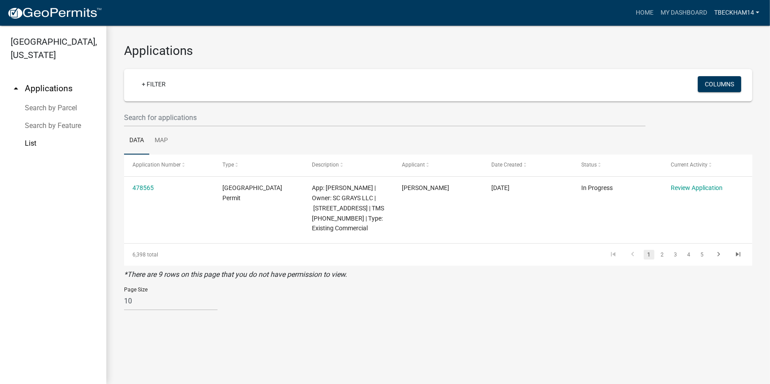
click at [738, 19] on link "tbeckham14" at bounding box center [737, 12] width 52 height 17
click at [713, 64] on link "Logout" at bounding box center [727, 65] width 71 height 21
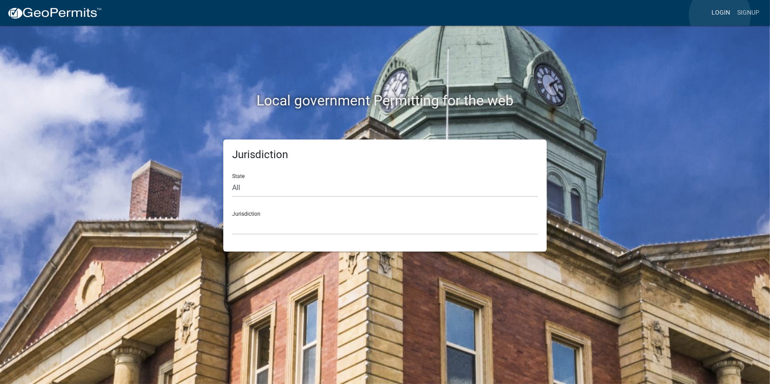
click at [720, 15] on link "Login" at bounding box center [721, 12] width 26 height 17
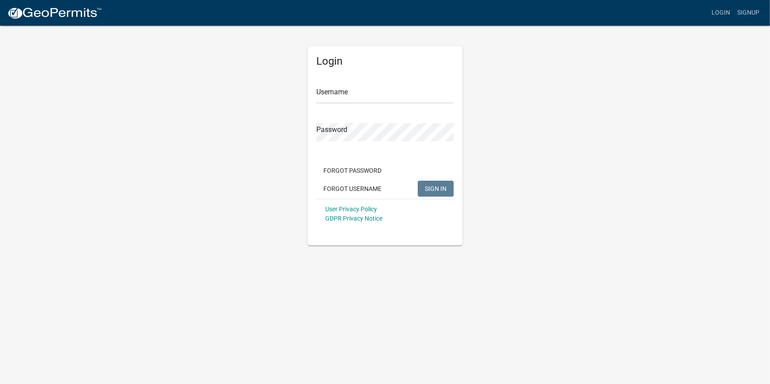
click at [339, 84] on div "Username" at bounding box center [384, 88] width 137 height 31
click at [335, 89] on input "Username" at bounding box center [384, 95] width 137 height 18
type input "[PERSON_NAME]"
click at [440, 193] on button "SIGN IN" at bounding box center [436, 189] width 36 height 16
